Goal: Information Seeking & Learning: Learn about a topic

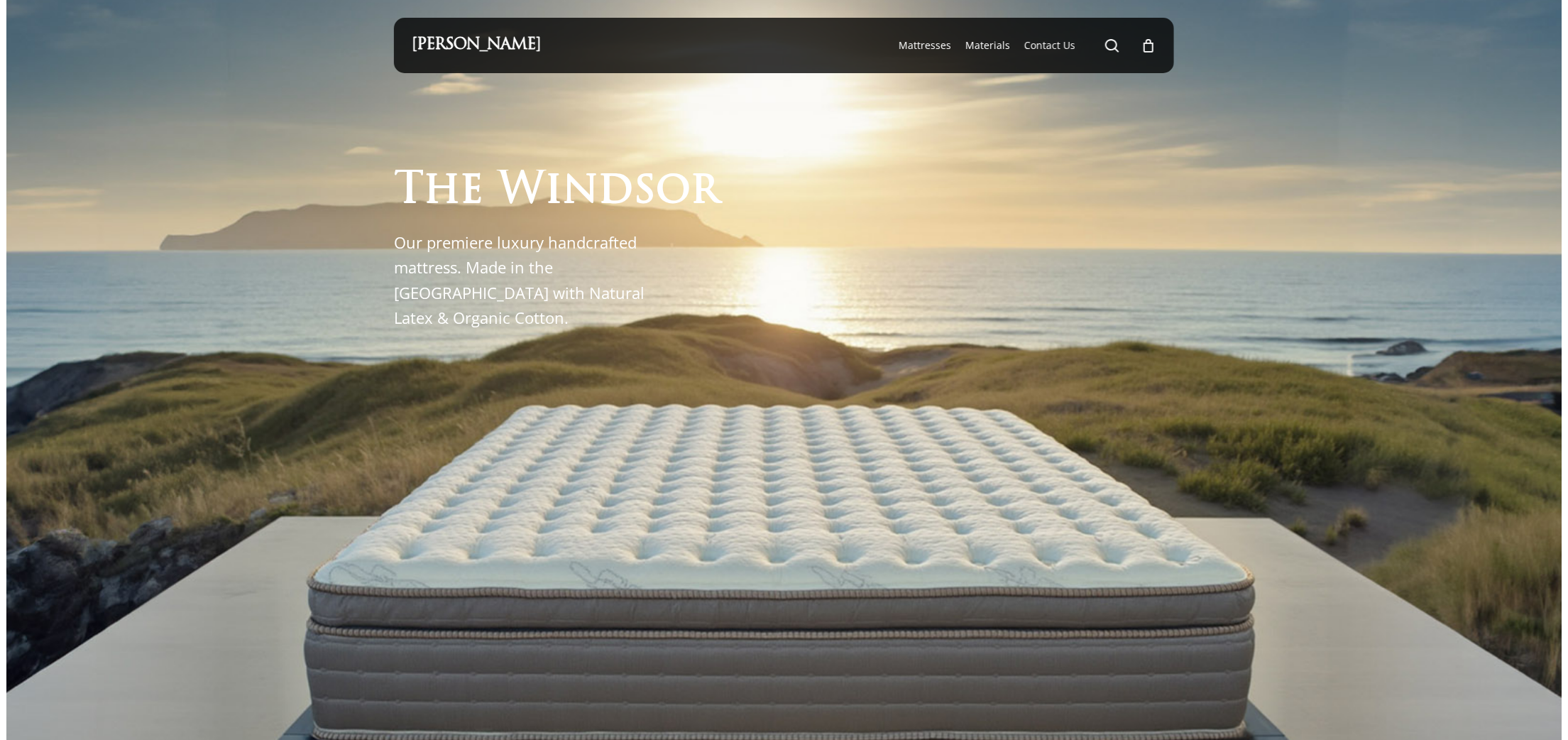
click at [1478, 113] on div at bounding box center [784, 507] width 1555 height 1014
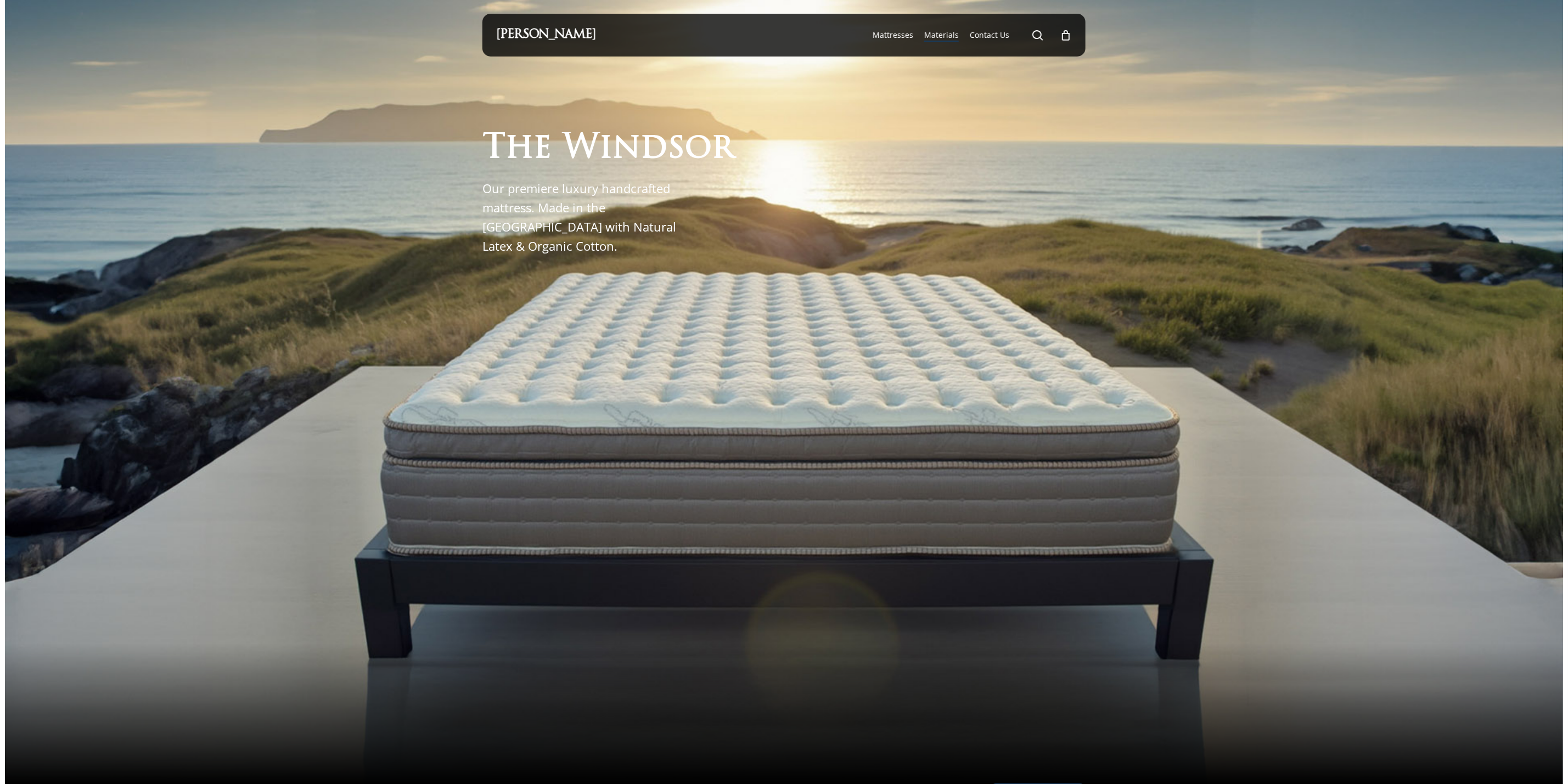
click at [937, 33] on span "Materials" at bounding box center [941, 35] width 35 height 10
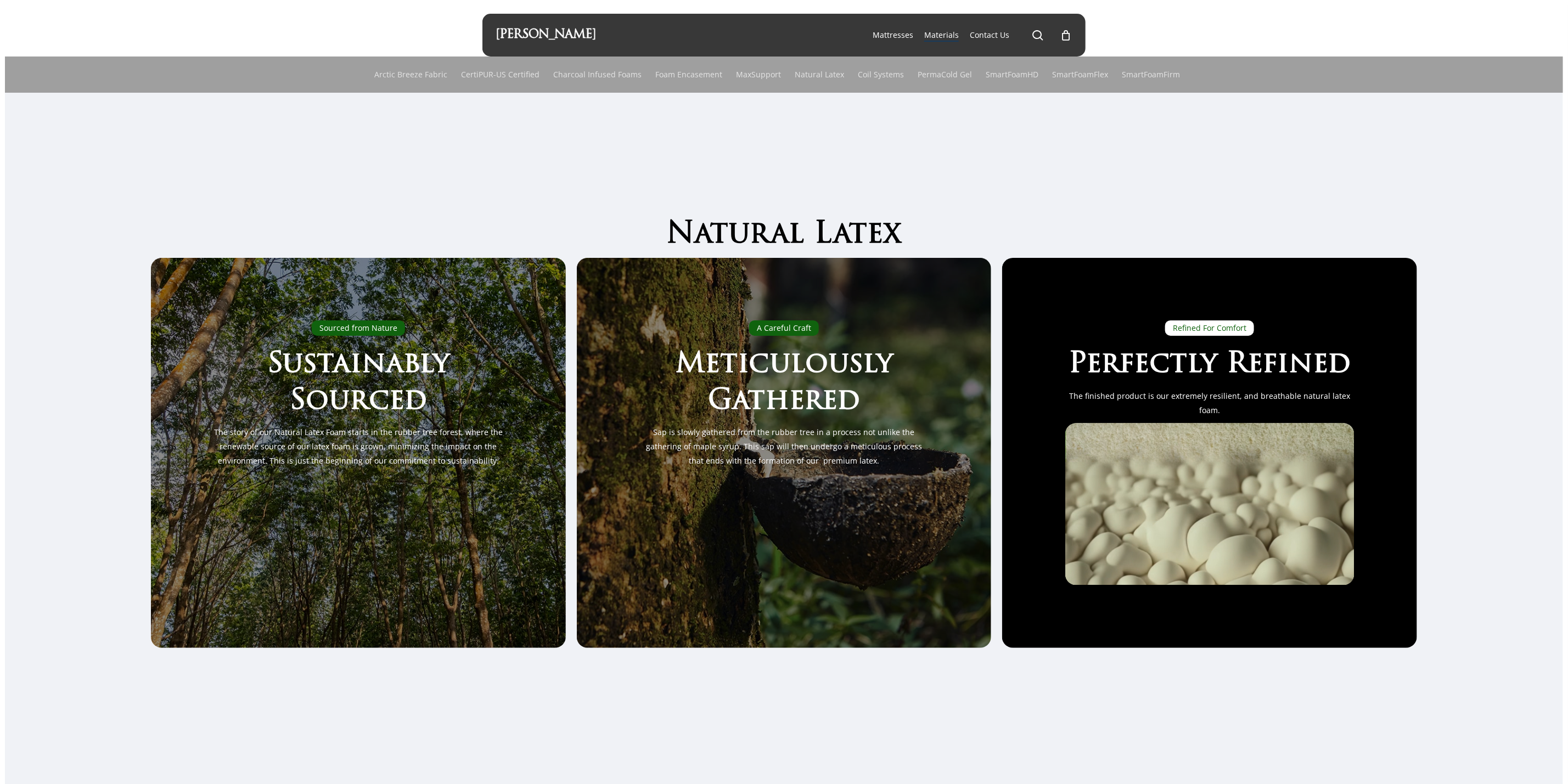
click at [1203, 183] on div "Natural Latex Sourced from Nature Sustainably Sourced The story of our Natural …" at bounding box center [784, 438] width 1391 height 566
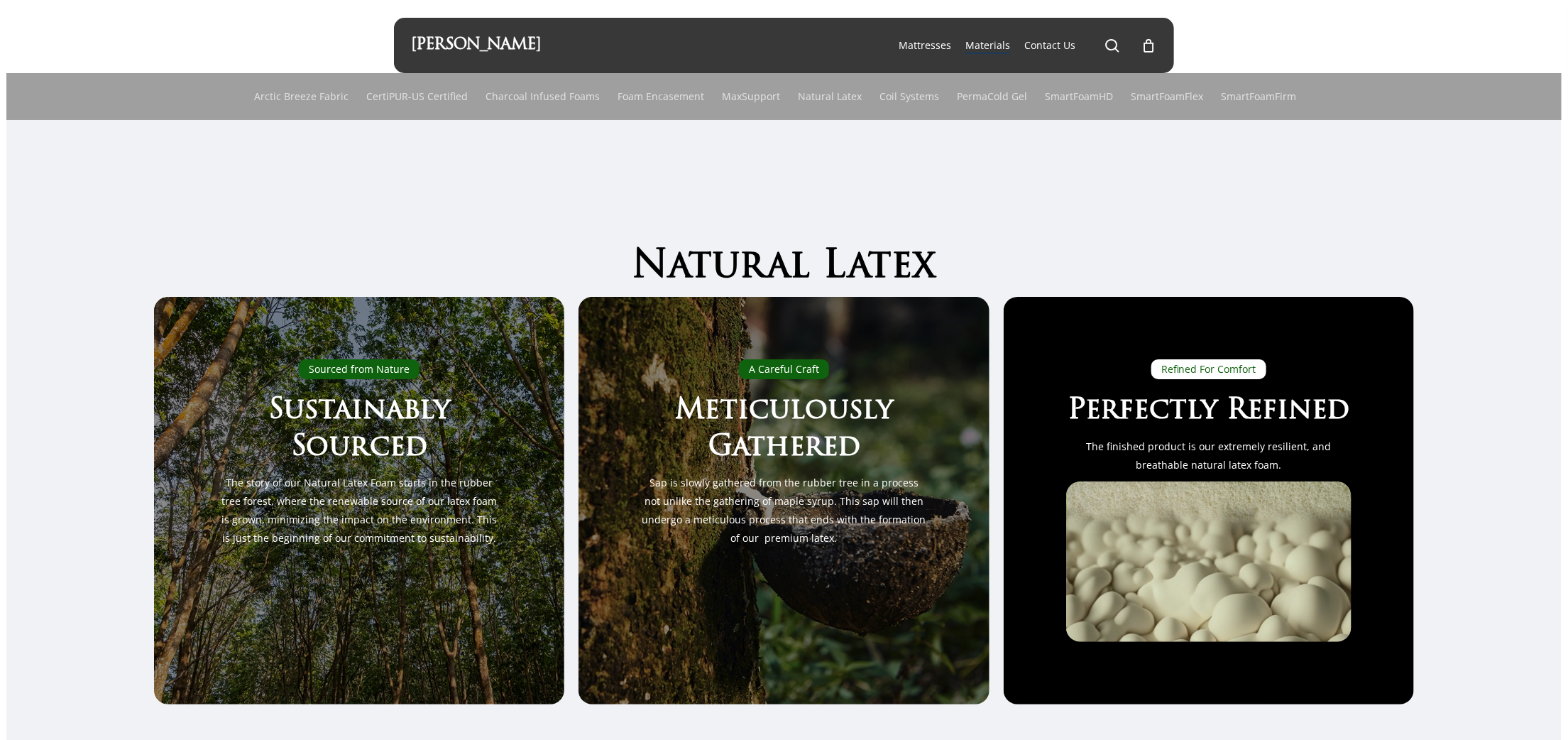
click at [1487, 21] on div "Menu Arctic Breeze Fabric CertiPUR-[GEOGRAPHIC_DATA] Certified Charcoal Infused…" at bounding box center [784, 60] width 1555 height 120
click at [1497, 336] on div "Natural Latex Sourced from Nature Sustainably Sourced The story of our Natural …" at bounding box center [784, 482] width 1555 height 598
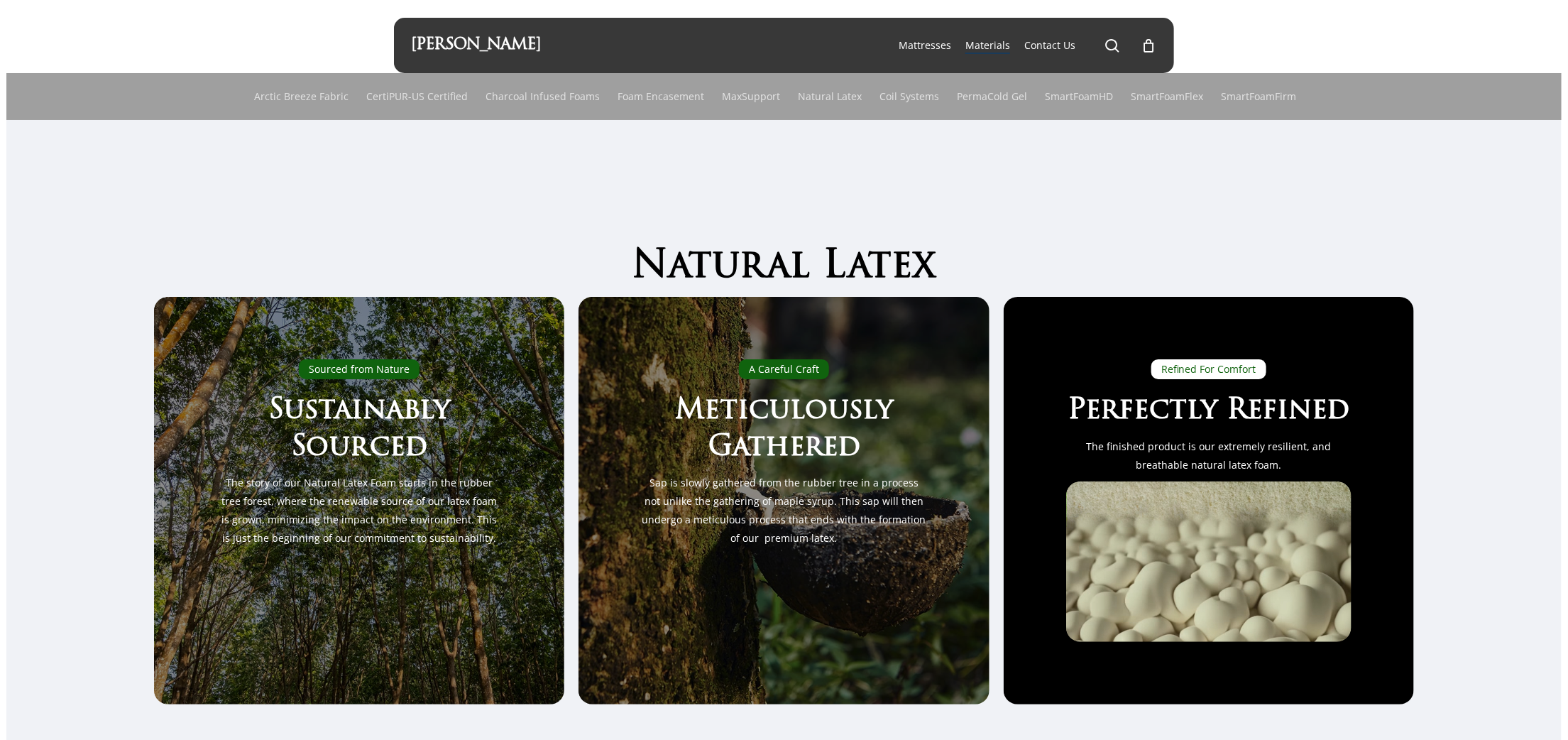
click at [1497, 332] on div "Natural Latex Sourced from Nature Sustainably Sourced The story of our Natural …" at bounding box center [784, 482] width 1555 height 598
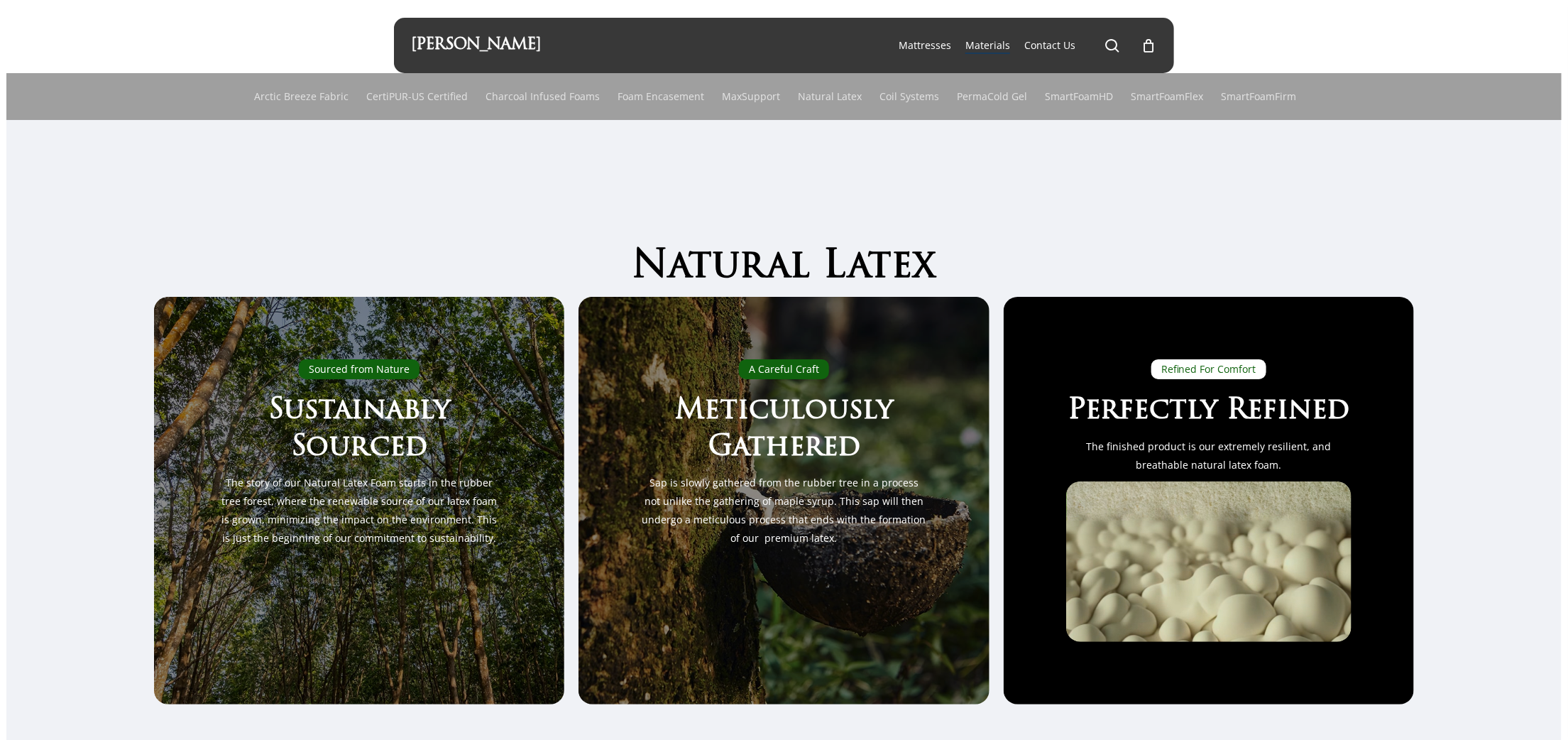
click at [1510, 513] on div "Natural Latex Sourced from Nature Sustainably Sourced The story of our Natural …" at bounding box center [784, 482] width 1555 height 598
